Goal: Navigation & Orientation: Find specific page/section

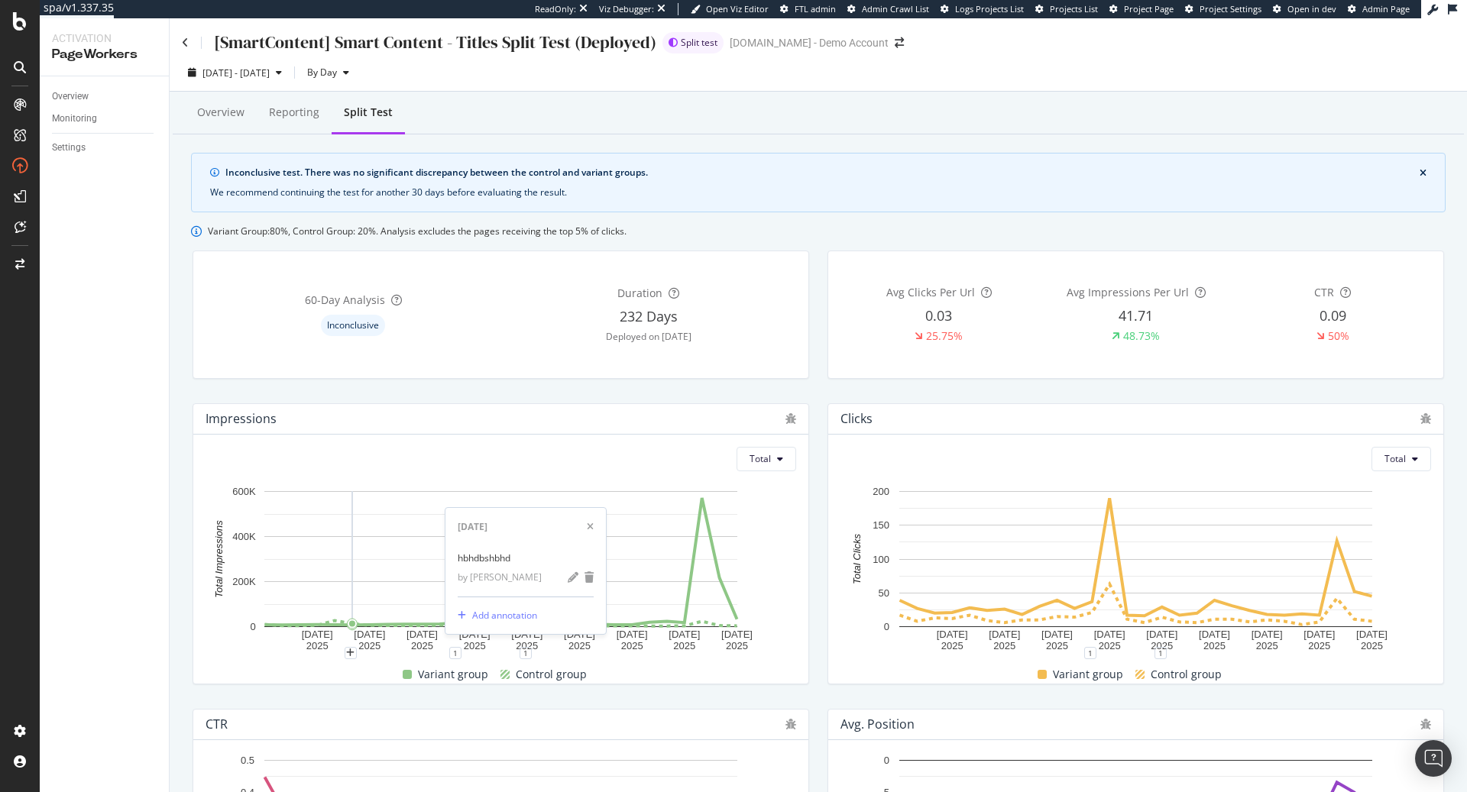
scroll to position [423, 0]
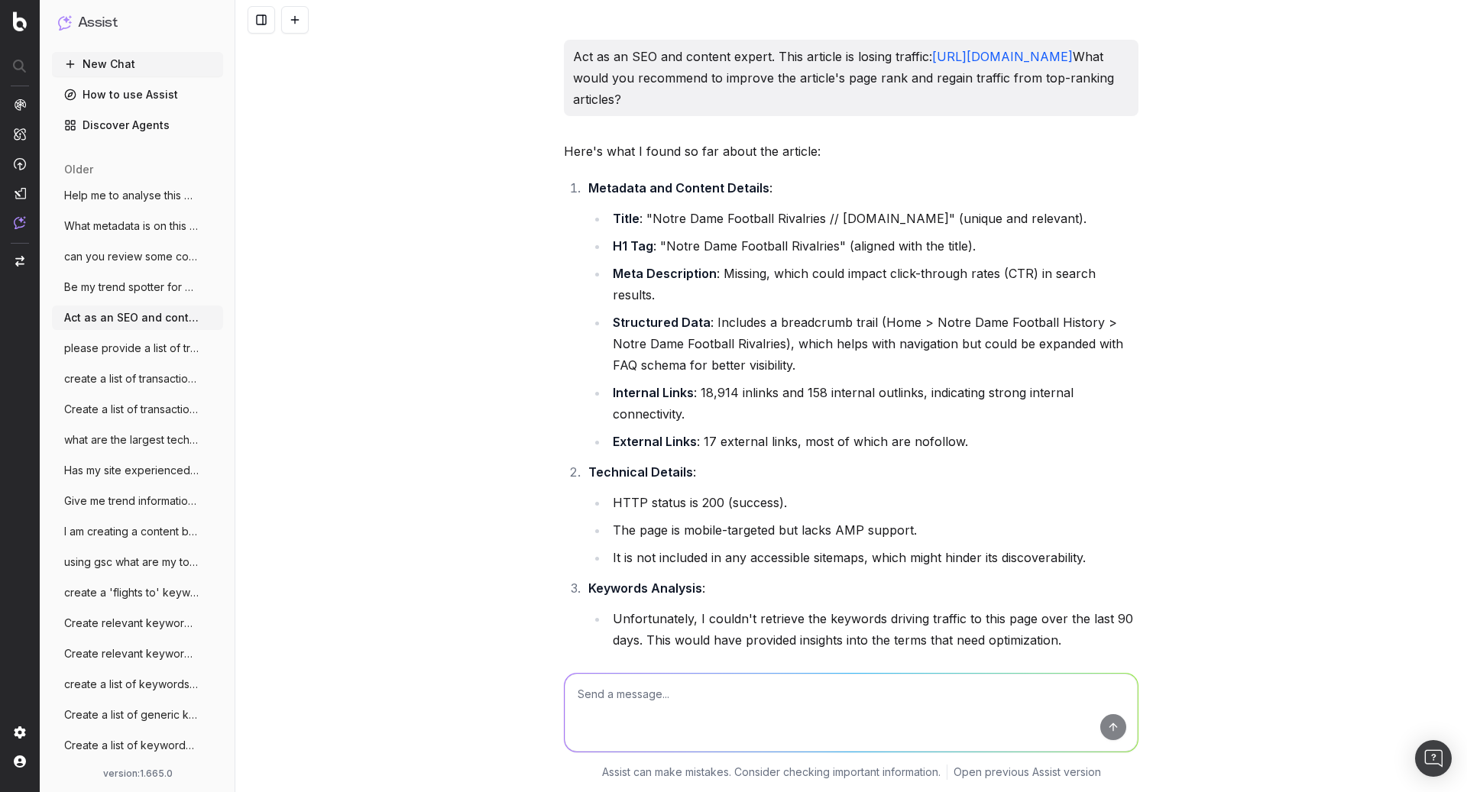
scroll to position [891, 0]
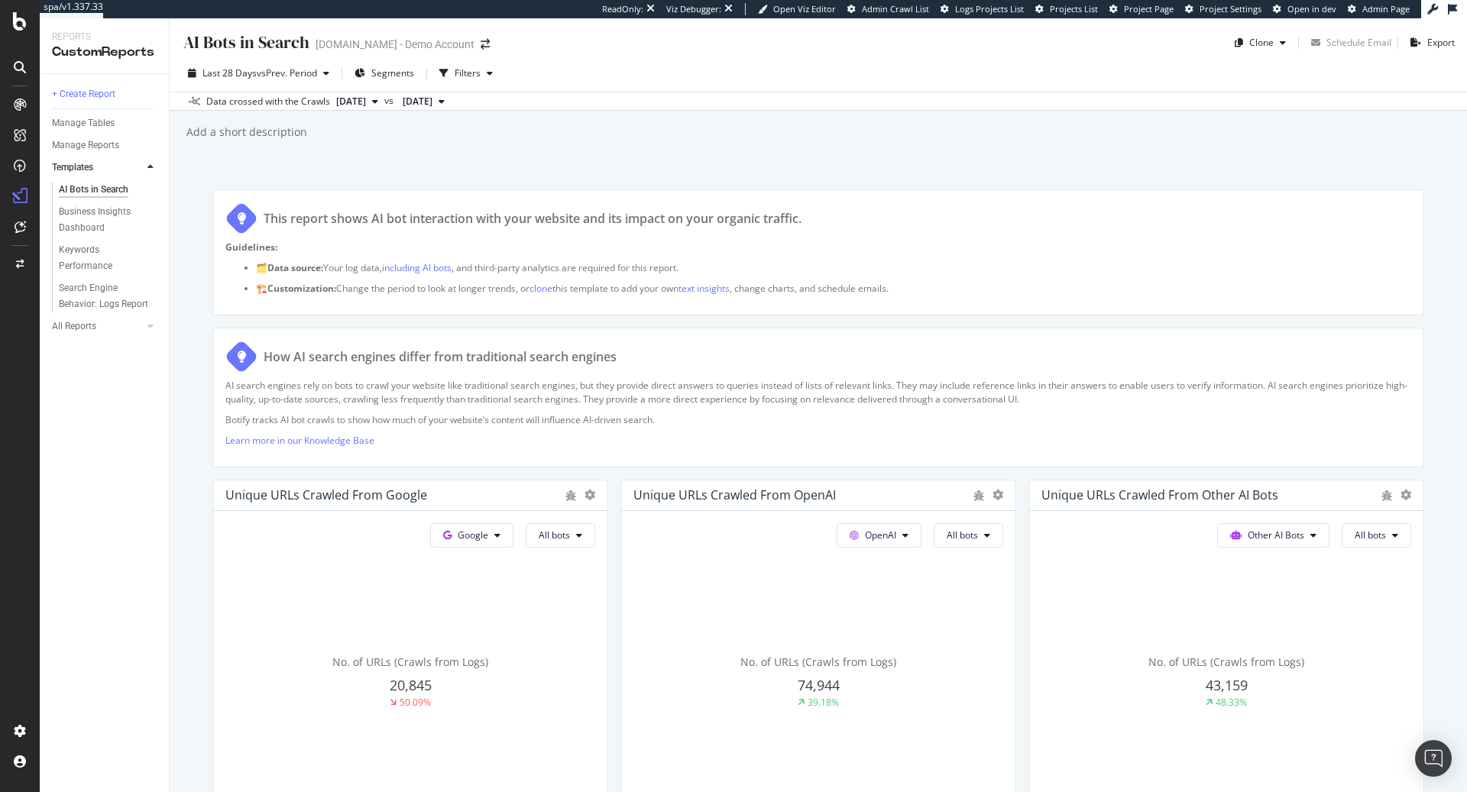
scroll to position [1655, 0]
